Goal: Task Accomplishment & Management: Use online tool/utility

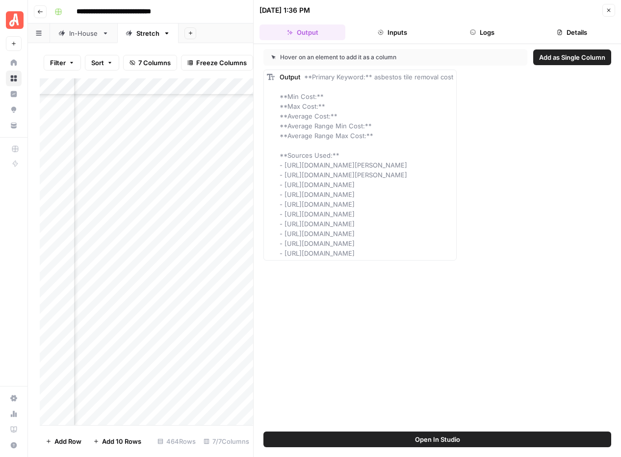
click at [608, 12] on icon "button" at bounding box center [608, 10] width 6 height 6
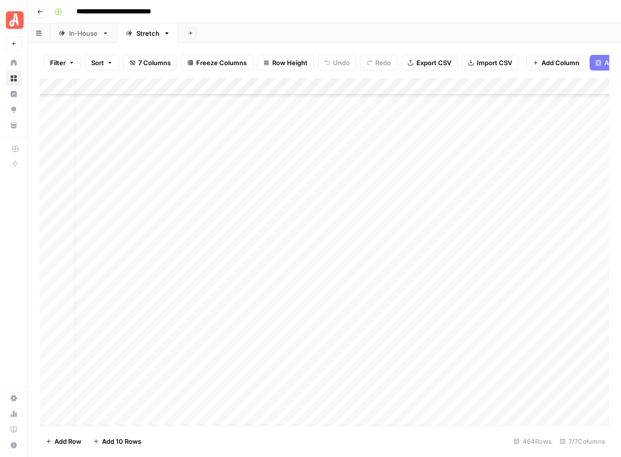
scroll to position [4580, 10]
click at [422, 175] on div "Add Column" at bounding box center [324, 251] width 569 height 347
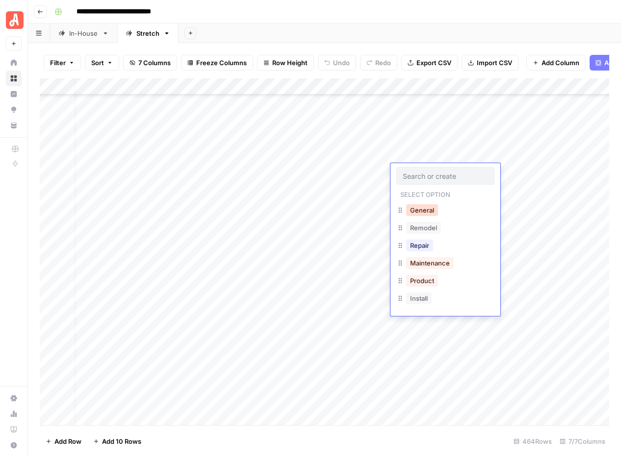
click at [429, 209] on button "General" at bounding box center [422, 210] width 32 height 12
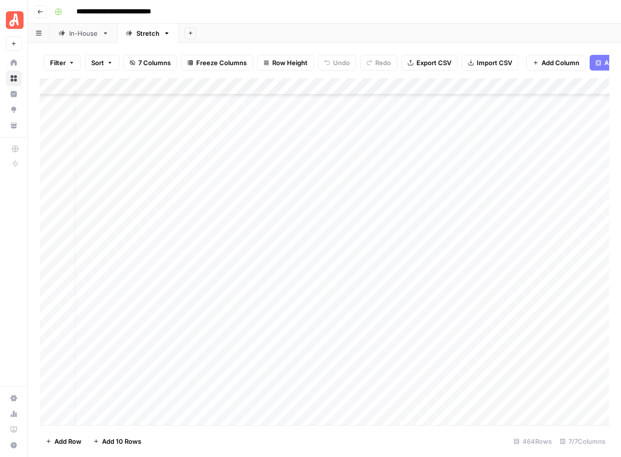
click at [421, 189] on div "Add Column" at bounding box center [324, 251] width 569 height 347
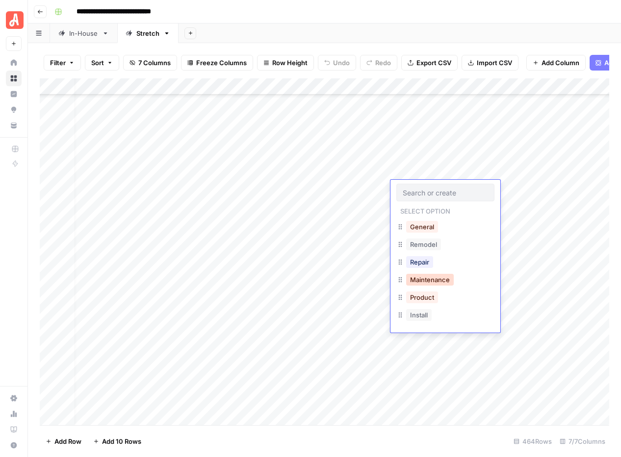
click at [427, 281] on button "Maintenance" at bounding box center [430, 280] width 48 height 12
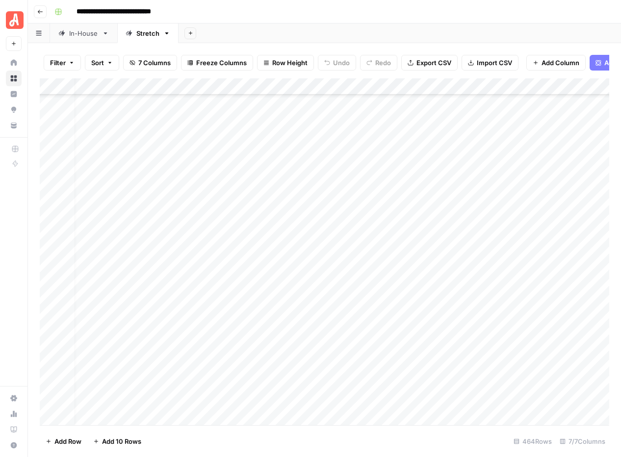
click at [538, 172] on div "Add Column" at bounding box center [324, 251] width 569 height 347
click at [536, 189] on div "Add Column" at bounding box center [324, 251] width 569 height 347
click at [393, 144] on div "Add Column" at bounding box center [324, 251] width 569 height 347
click at [498, 143] on div "Add Column" at bounding box center [324, 251] width 569 height 347
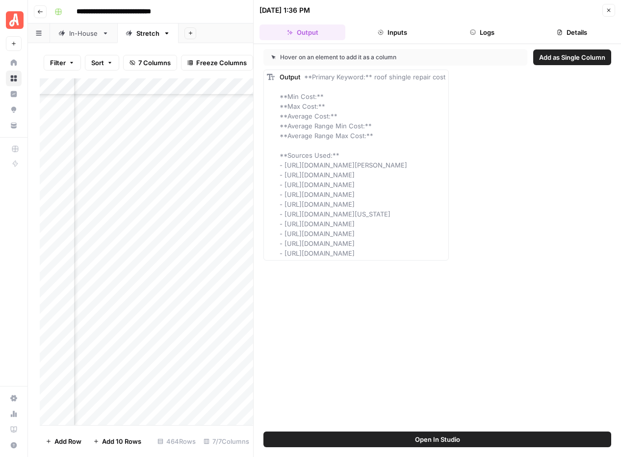
drag, startPoint x: 279, startPoint y: 153, endPoint x: 518, endPoint y: 256, distance: 259.8
click at [518, 256] on div "Output **Primary Keyword:** roof shingle repair cost **Min Cost:** **Max Cost:*…" at bounding box center [437, 165] width 348 height 191
copy span "**Sources Used:** - [URL][DOMAIN_NAME][PERSON_NAME] - [URL][DOMAIN_NAME] - [URL…"
click at [613, 11] on button "Close" at bounding box center [608, 10] width 13 height 13
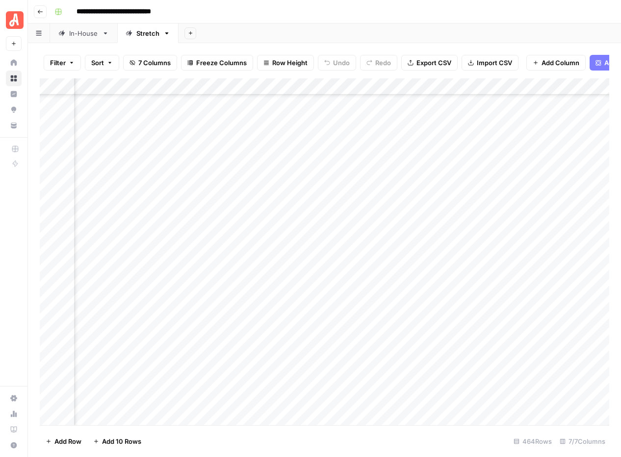
click at [266, 191] on div "Add Column" at bounding box center [324, 251] width 569 height 347
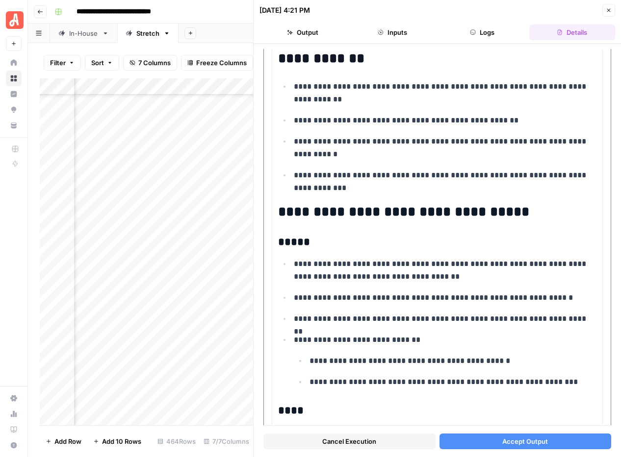
scroll to position [1556, 0]
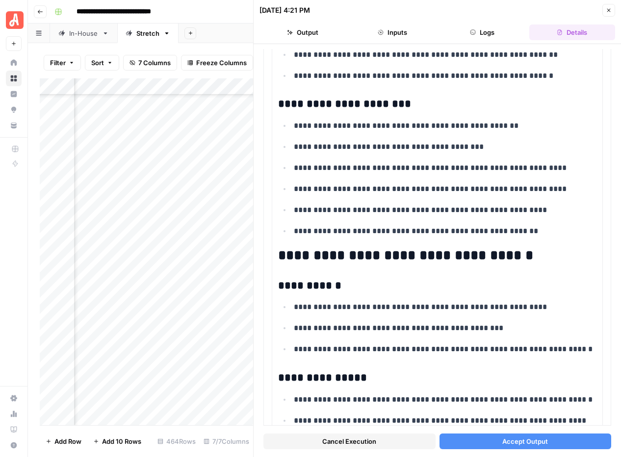
click at [522, 442] on span "Accept Output" at bounding box center [525, 442] width 46 height 10
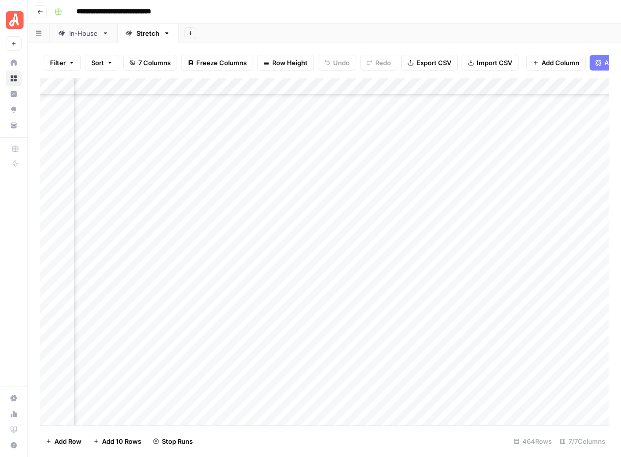
click at [257, 208] on div "Add Column" at bounding box center [324, 251] width 569 height 347
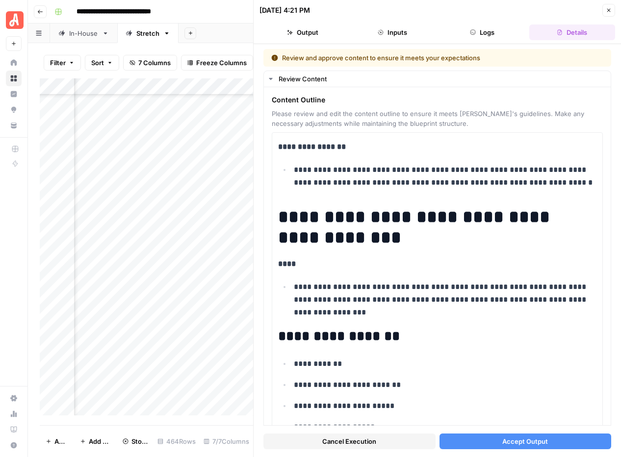
click at [531, 441] on span "Accept Output" at bounding box center [525, 442] width 46 height 10
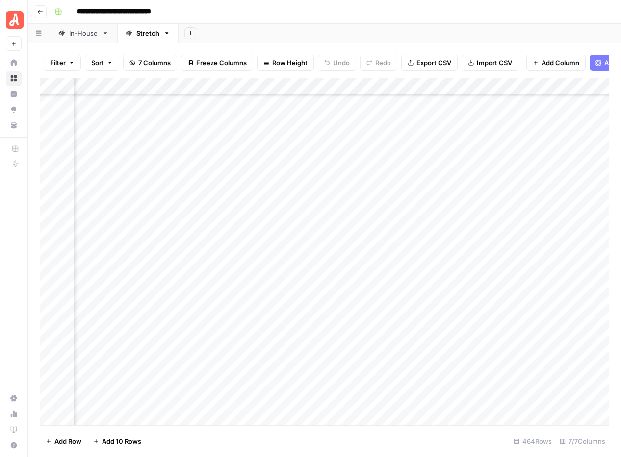
click at [253, 210] on div "Add Column" at bounding box center [324, 251] width 569 height 347
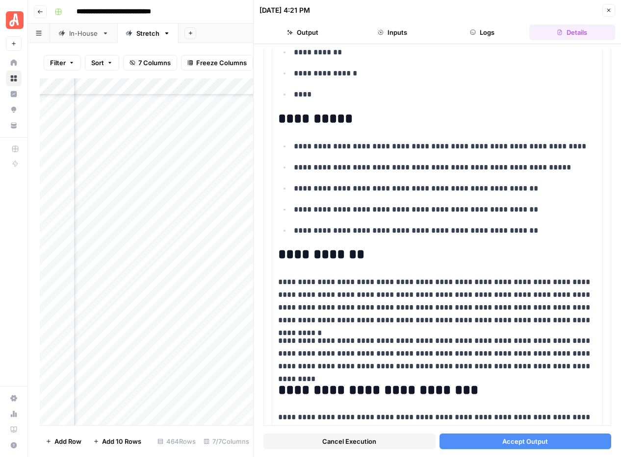
scroll to position [4561, 59]
click at [519, 440] on span "Accept Output" at bounding box center [525, 442] width 46 height 10
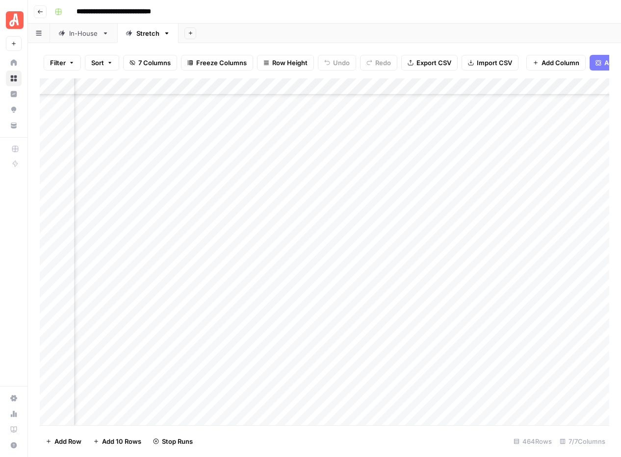
click at [474, 193] on div "Add Column" at bounding box center [324, 251] width 569 height 347
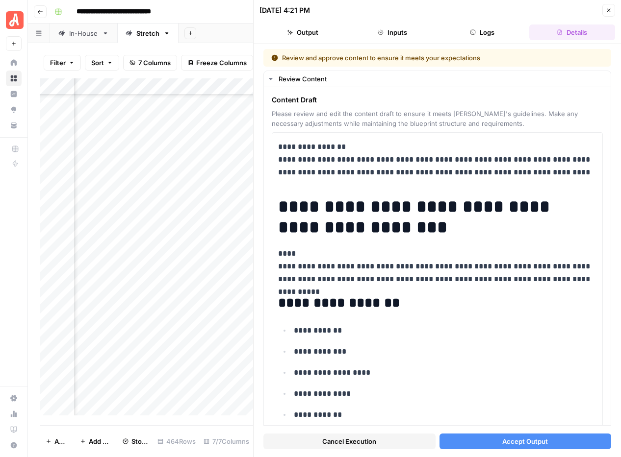
click at [512, 443] on span "Accept Output" at bounding box center [525, 442] width 46 height 10
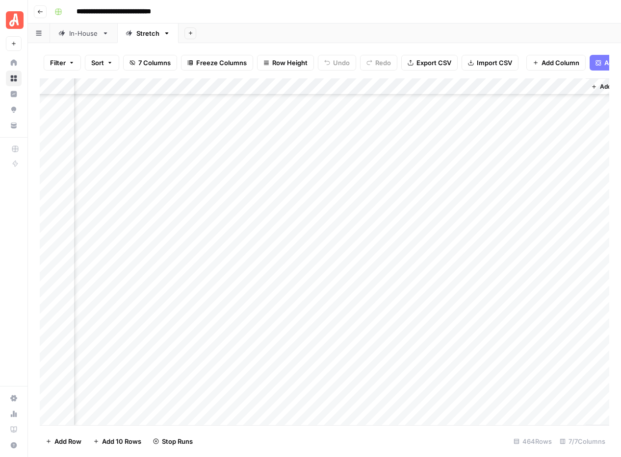
scroll to position [4561, 314]
click at [438, 189] on div "Add Column" at bounding box center [324, 251] width 569 height 347
click at [439, 207] on div "Add Column" at bounding box center [324, 251] width 569 height 347
